Goal: Task Accomplishment & Management: Manage account settings

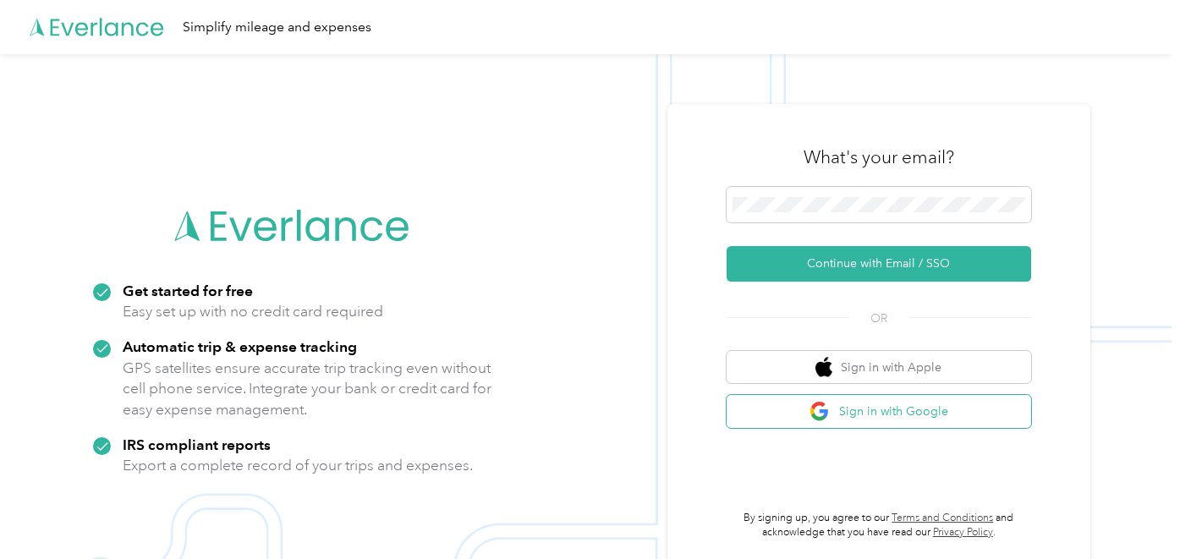
click at [859, 410] on button "Sign in with Google" at bounding box center [879, 411] width 305 height 33
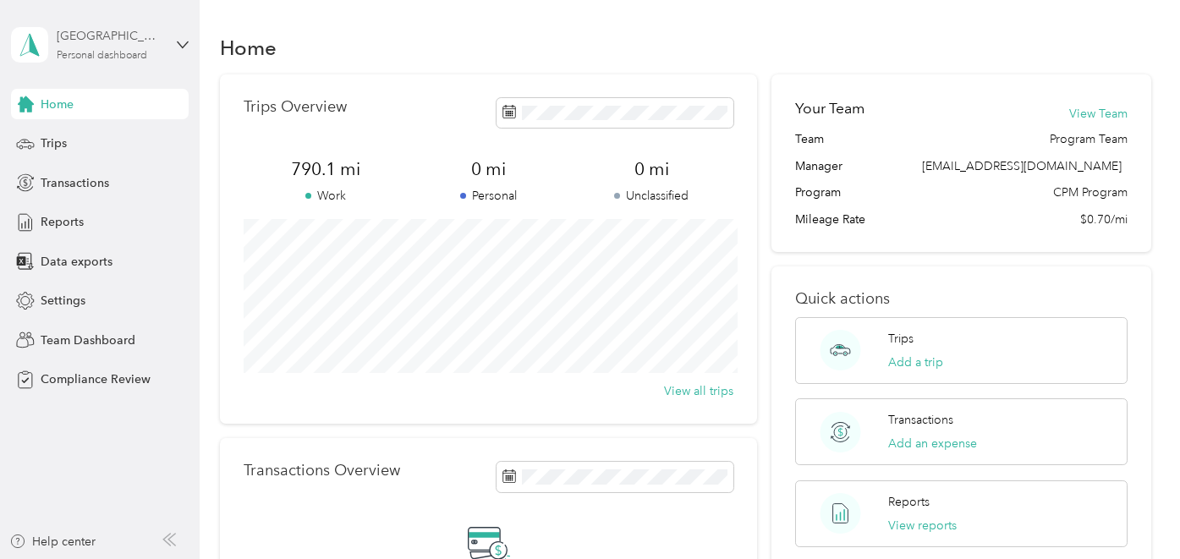
click at [143, 52] on div "Personal dashboard" at bounding box center [102, 56] width 91 height 10
click at [118, 142] on div "Team dashboard" at bounding box center [189, 139] width 333 height 30
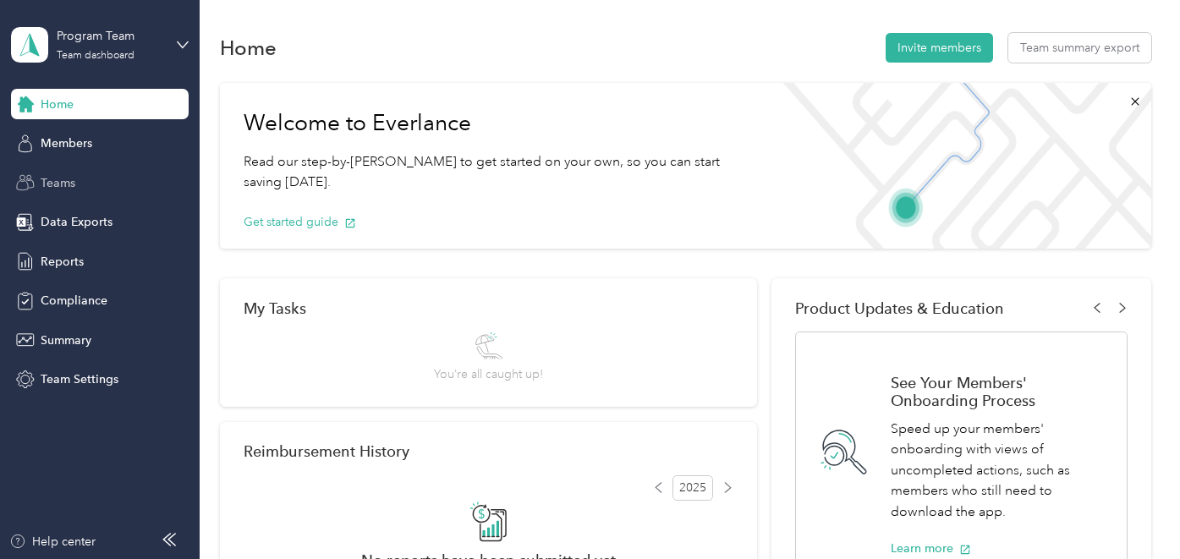
click at [94, 195] on div "Teams" at bounding box center [100, 183] width 178 height 30
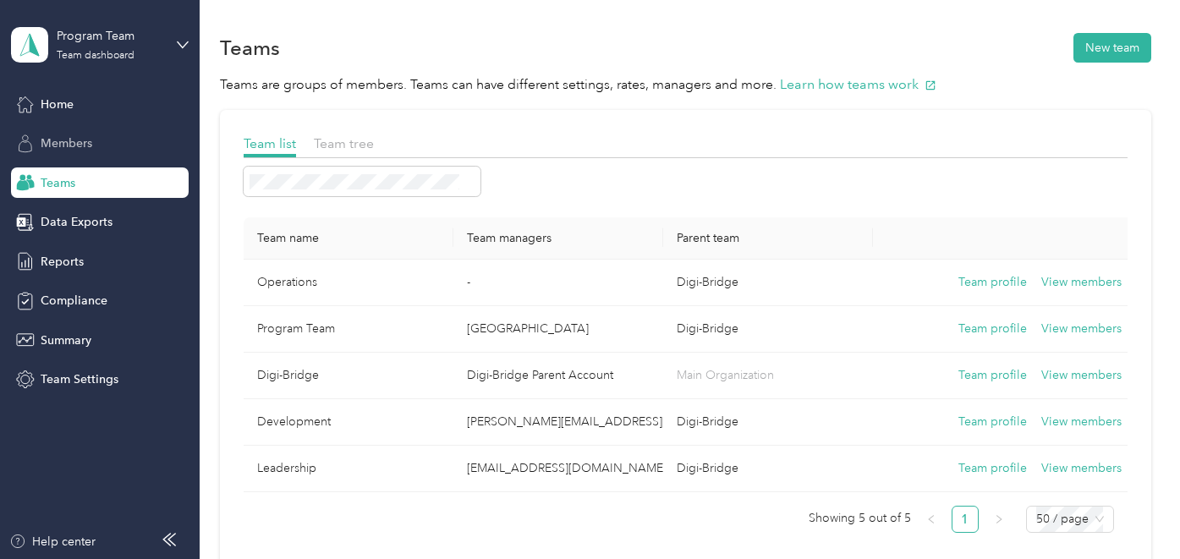
click at [104, 134] on div "Members" at bounding box center [100, 144] width 178 height 30
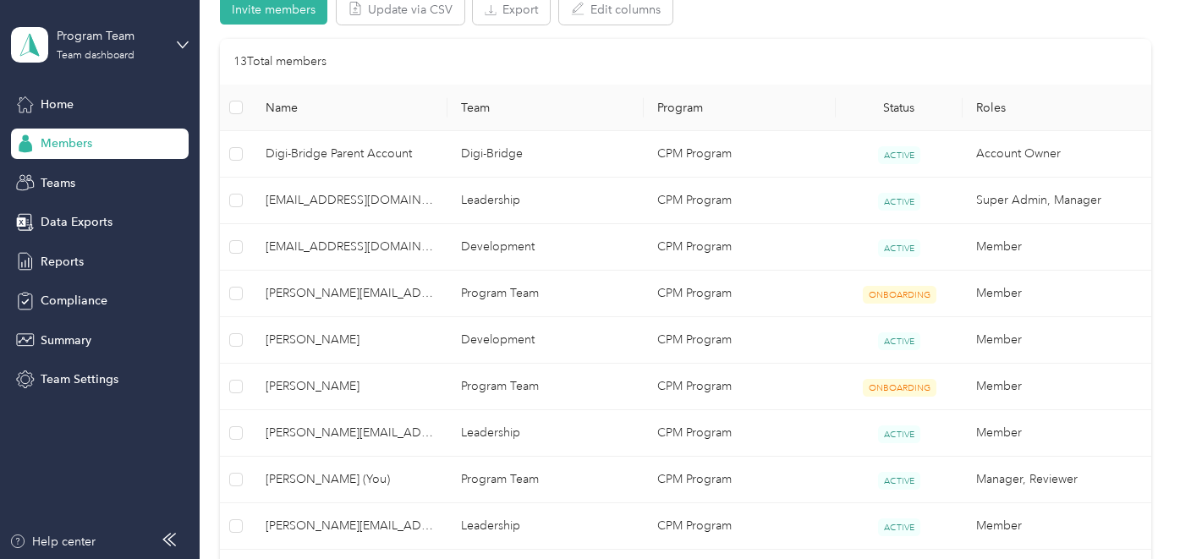
scroll to position [368, 0]
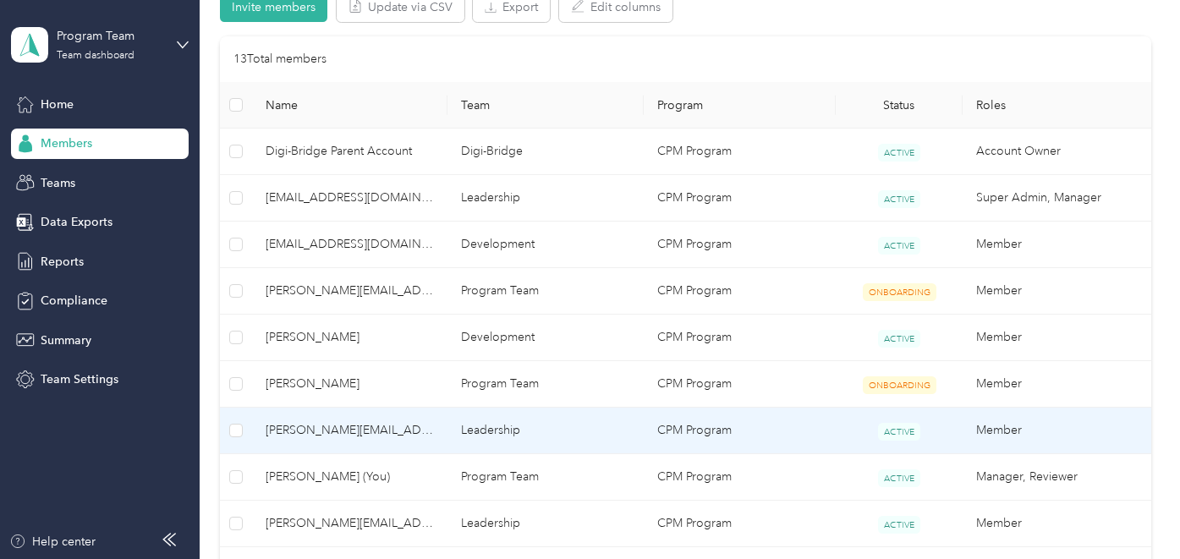
click at [356, 426] on span "[PERSON_NAME][EMAIL_ADDRESS][DOMAIN_NAME]" at bounding box center [350, 430] width 169 height 19
click at [497, 424] on td "Leadership" at bounding box center [546, 431] width 196 height 47
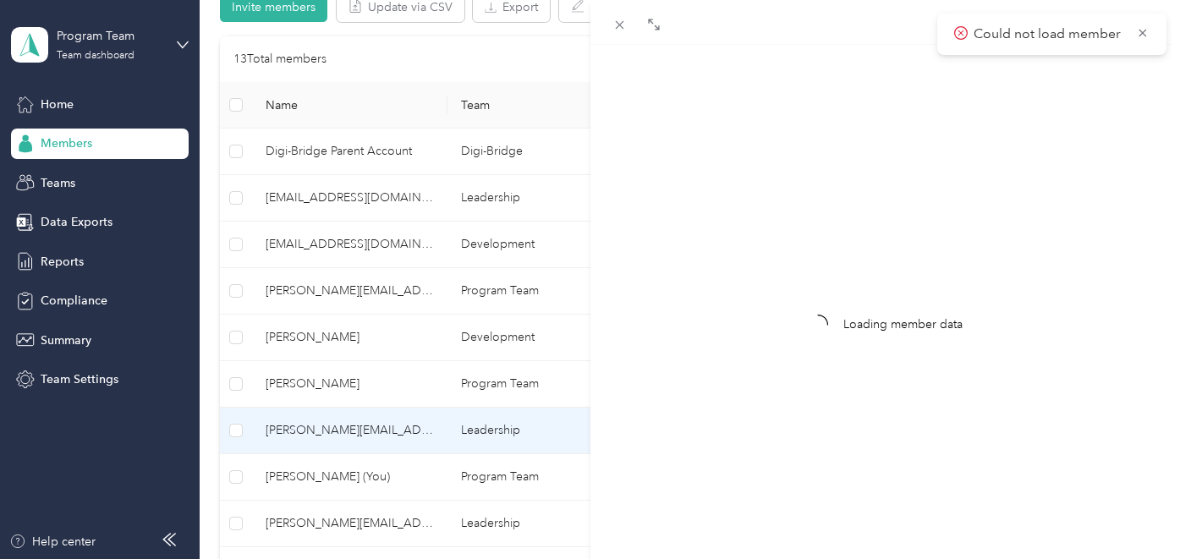
scroll to position [59, 0]
